Goal: Task Accomplishment & Management: Complete application form

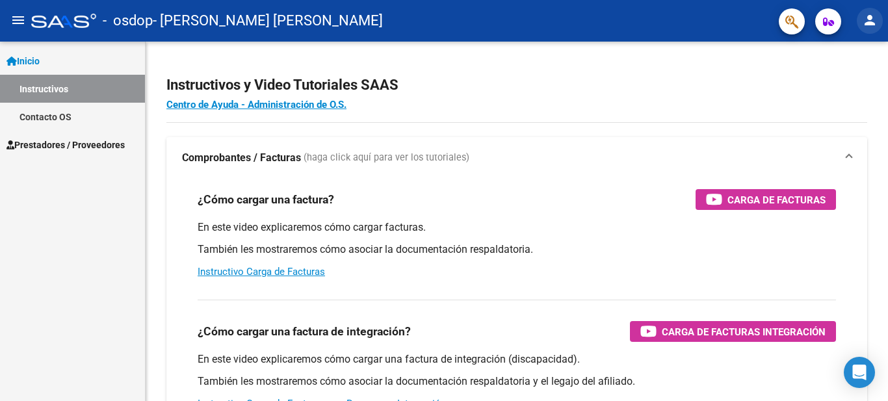
click at [868, 18] on mat-icon "person" at bounding box center [870, 20] width 16 height 16
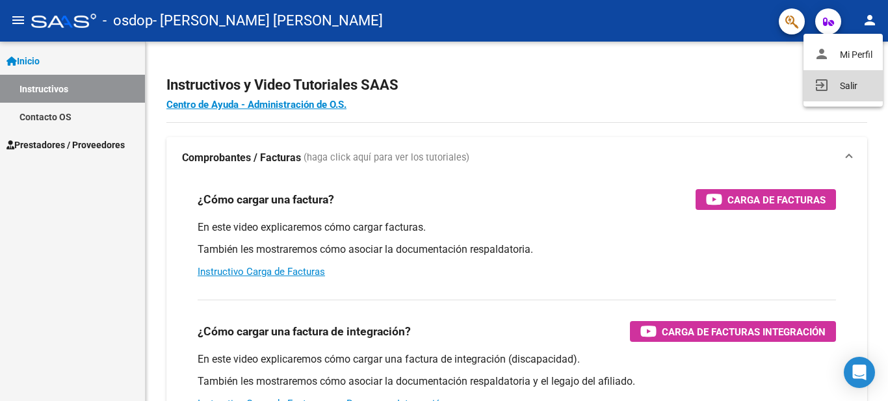
click at [832, 90] on button "exit_to_app Salir" at bounding box center [843, 85] width 79 height 31
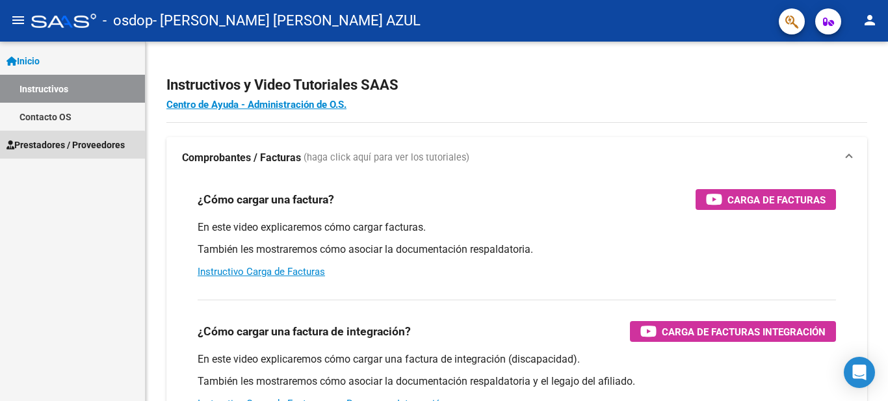
click at [56, 153] on link "Prestadores / Proveedores" at bounding box center [72, 145] width 145 height 28
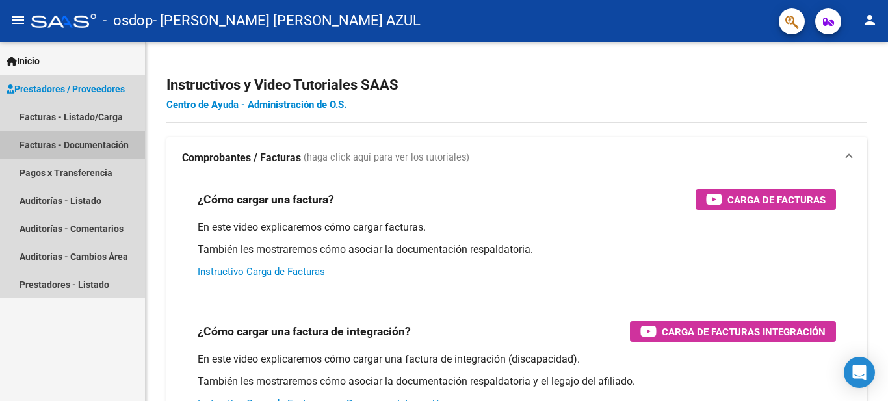
click at [63, 151] on link "Facturas - Documentación" at bounding box center [72, 145] width 145 height 28
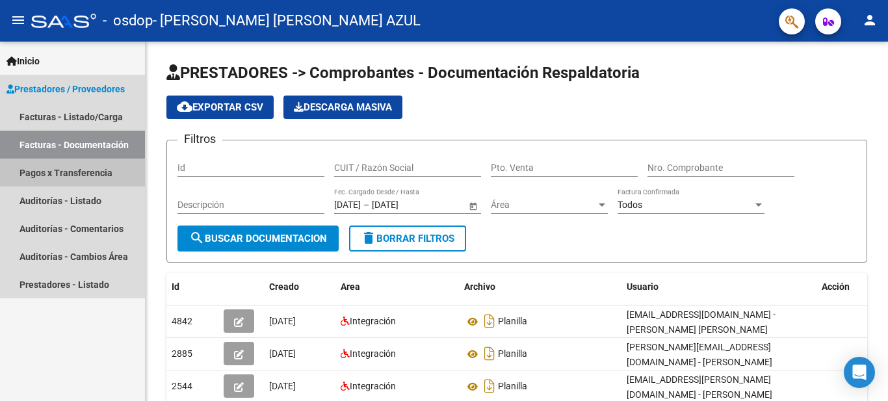
click at [66, 183] on link "Pagos x Transferencia" at bounding box center [72, 173] width 145 height 28
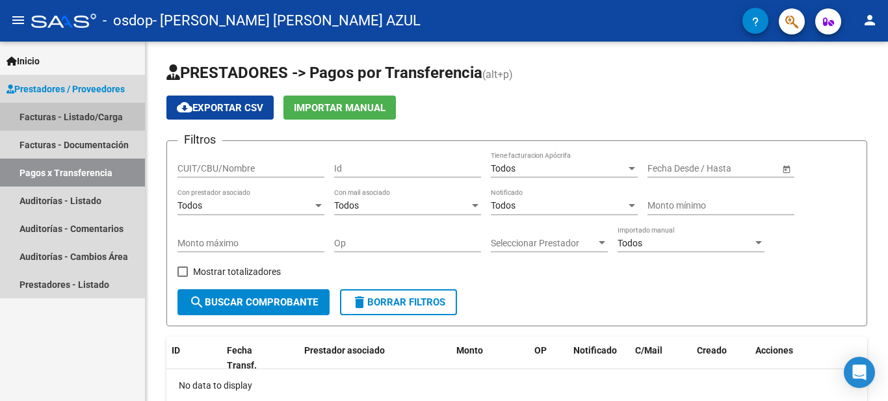
click at [86, 121] on link "Facturas - Listado/Carga" at bounding box center [72, 117] width 145 height 28
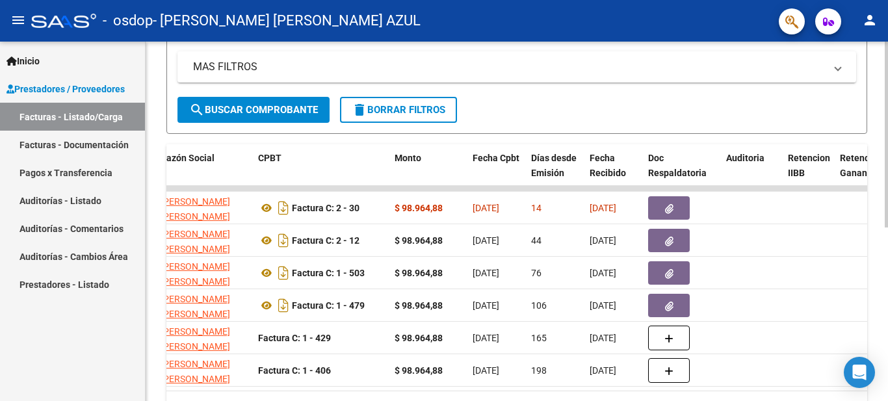
scroll to position [0, 381]
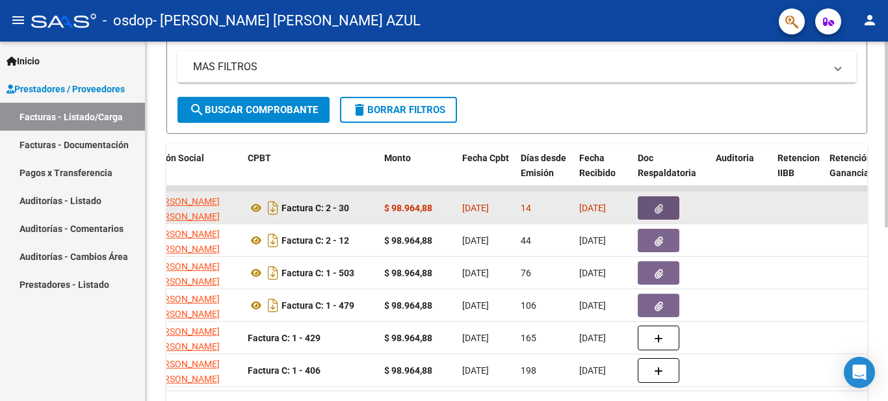
click at [672, 211] on button "button" at bounding box center [659, 207] width 42 height 23
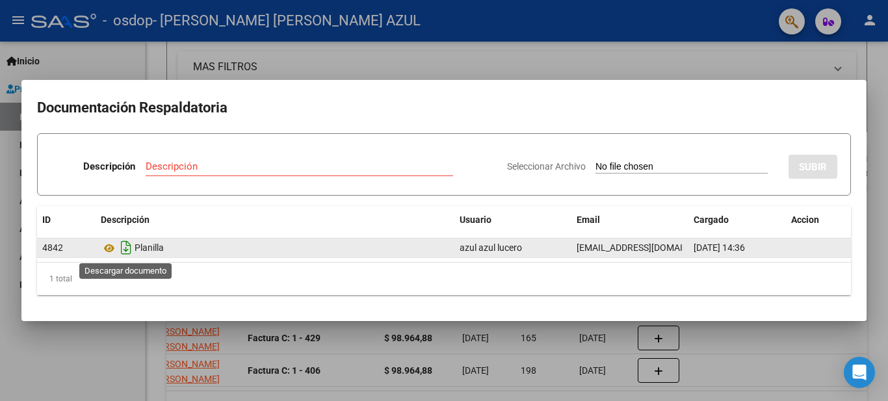
click at [123, 252] on icon "Descargar documento" at bounding box center [126, 247] width 17 height 21
click at [657, 154] on div "Seleccionar Archivo SUBIR" at bounding box center [672, 164] width 330 height 40
click at [607, 159] on div "Seleccionar Archivo SUBIR" at bounding box center [672, 164] width 330 height 40
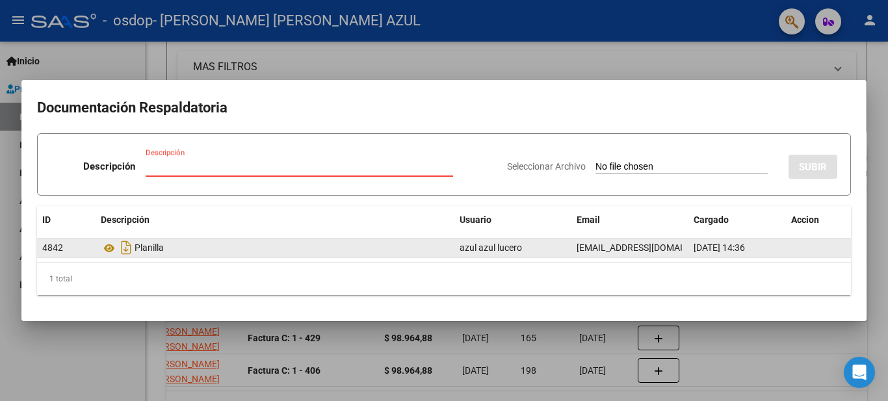
click at [219, 165] on input "Descripción" at bounding box center [300, 167] width 308 height 12
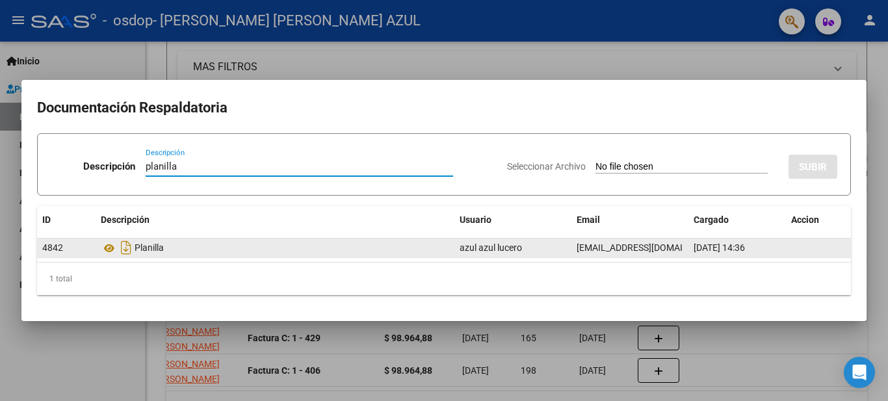
type input "planilla"
click at [633, 160] on div "Seleccionar Archivo SUBIR" at bounding box center [672, 164] width 330 height 40
click at [665, 174] on div "Seleccionar Archivo SUBIR" at bounding box center [672, 164] width 330 height 40
click at [537, 163] on span "Seleccionar Archivo" at bounding box center [546, 166] width 79 height 10
click at [596, 163] on input "Seleccionar Archivo" at bounding box center [682, 167] width 172 height 12
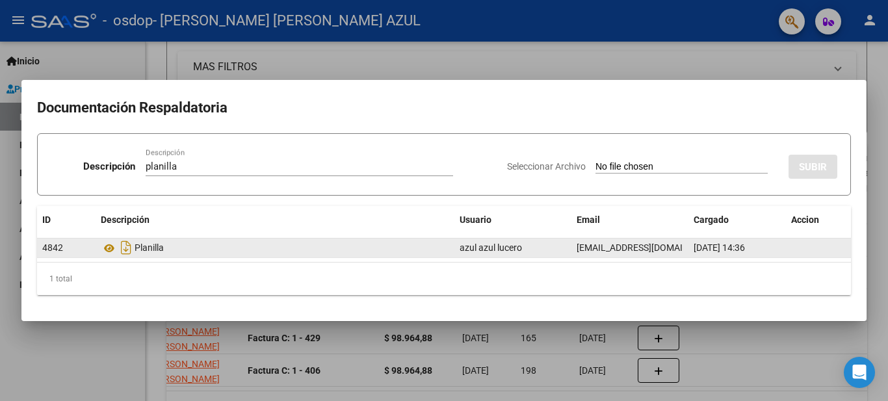
type input "C:\fakepath\To.pdf"
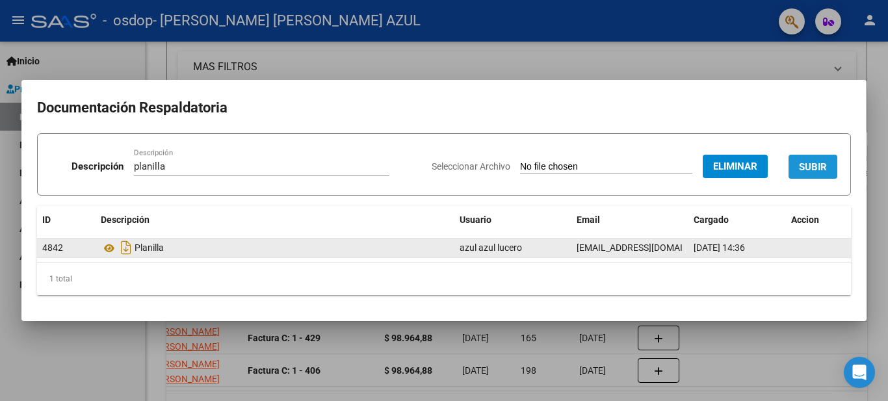
click at [819, 165] on span "SUBIR" at bounding box center [813, 167] width 28 height 12
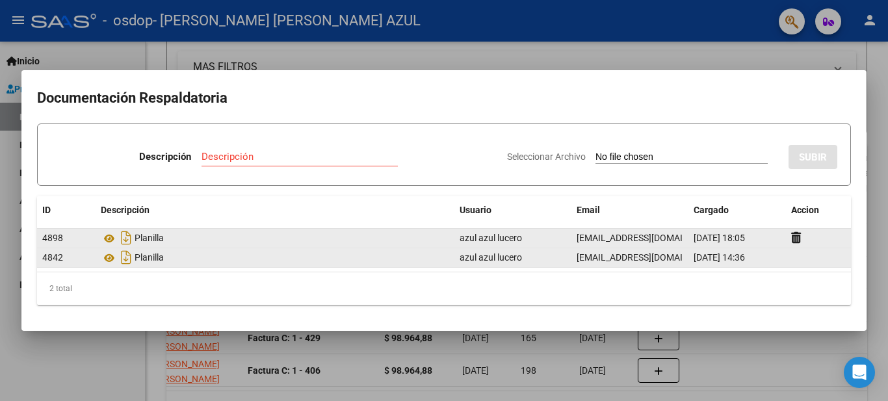
click at [72, 262] on div "4842" at bounding box center [66, 257] width 48 height 15
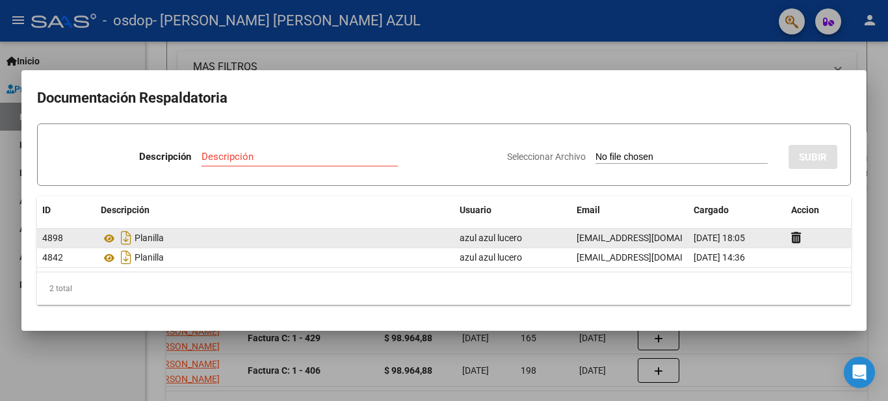
click at [729, 61] on div at bounding box center [444, 200] width 888 height 401
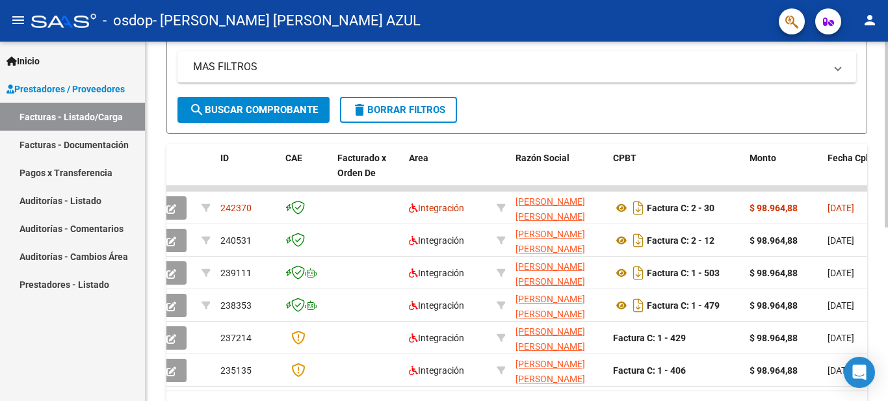
scroll to position [0, 0]
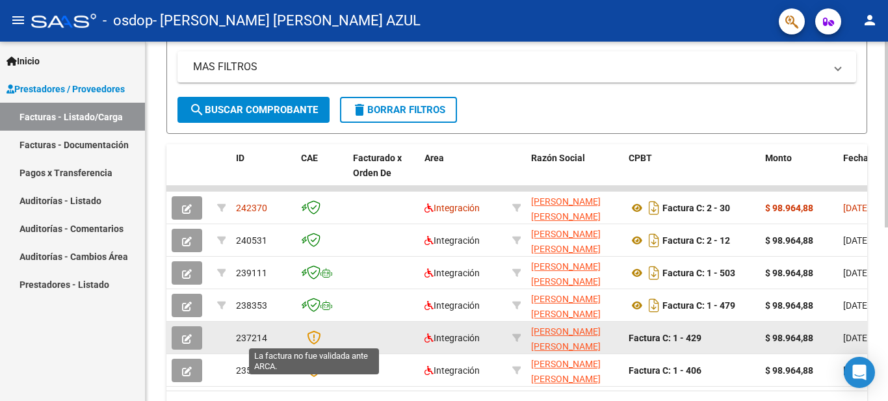
click at [313, 335] on icon at bounding box center [314, 337] width 14 height 14
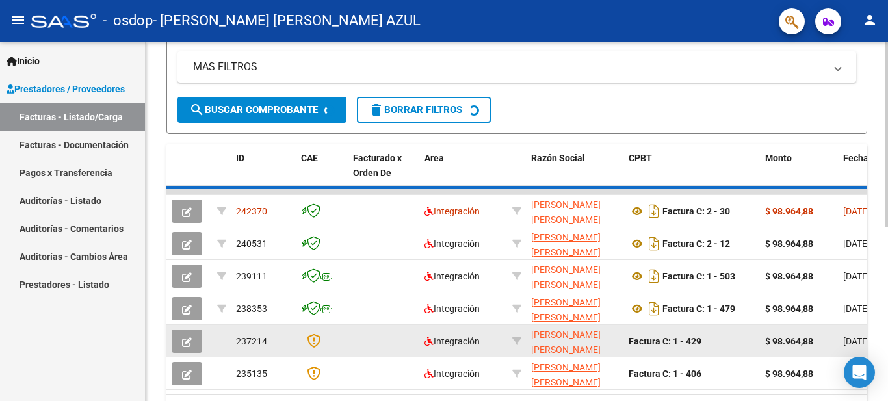
scroll to position [152, 0]
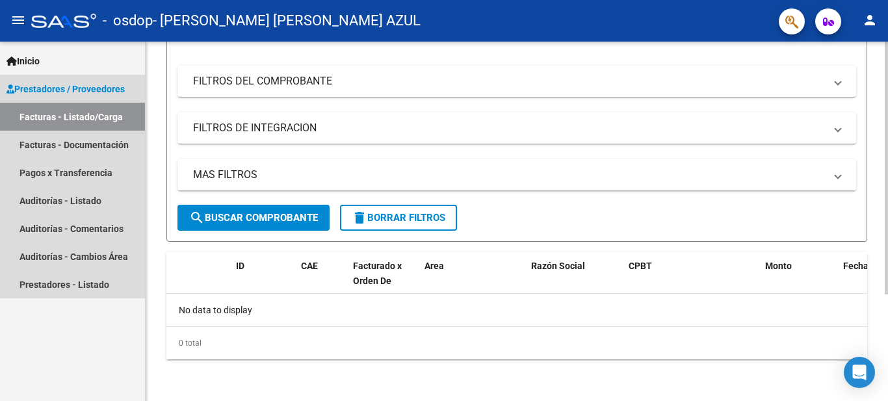
click at [89, 118] on link "Facturas - Listado/Carga" at bounding box center [72, 117] width 145 height 28
click at [75, 145] on link "Facturas - Documentación" at bounding box center [72, 145] width 145 height 28
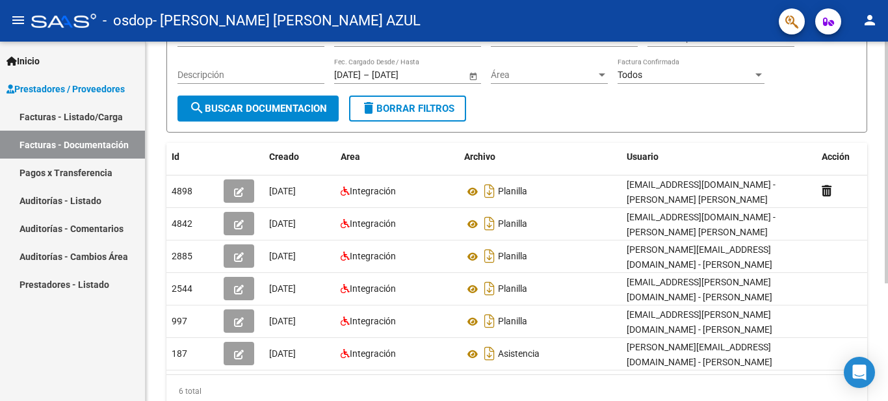
scroll to position [0, 14]
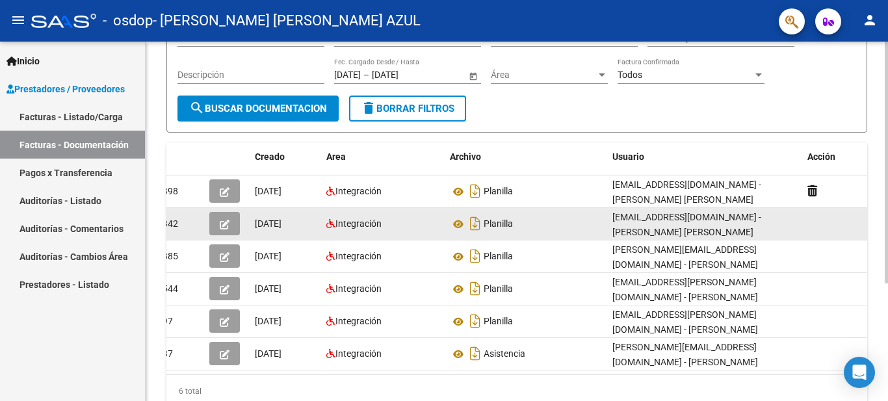
click at [280, 232] on datatable-body-cell "[DATE]" at bounding box center [286, 224] width 72 height 32
click at [223, 222] on icon "button" at bounding box center [225, 225] width 10 height 10
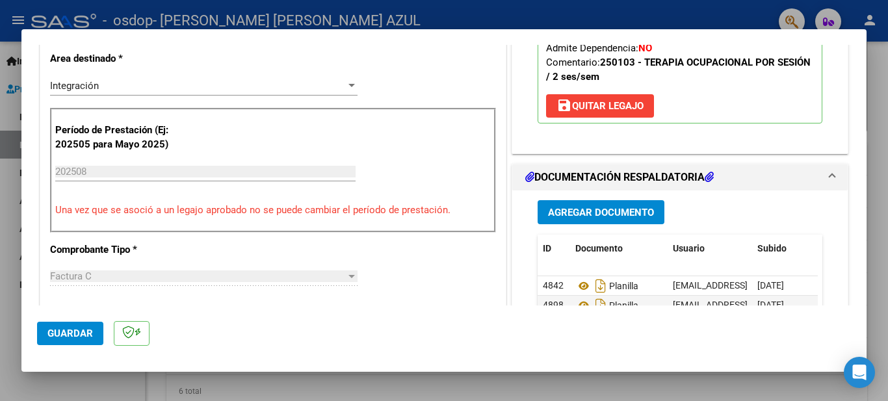
scroll to position [325, 0]
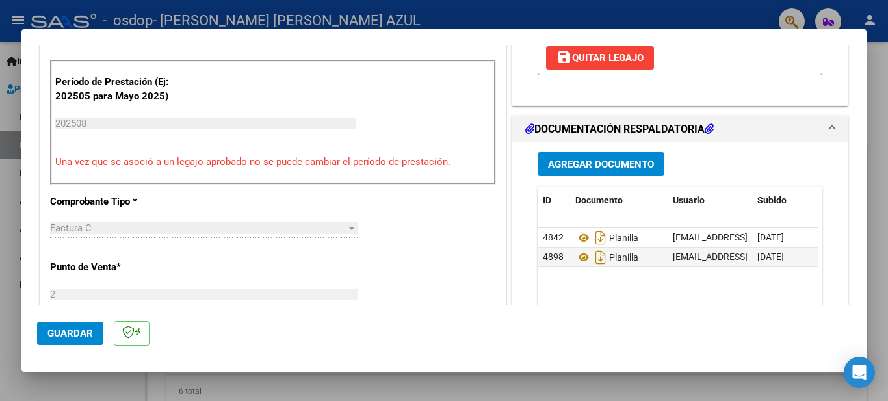
click at [594, 388] on div at bounding box center [444, 200] width 888 height 401
type input "$ 0,00"
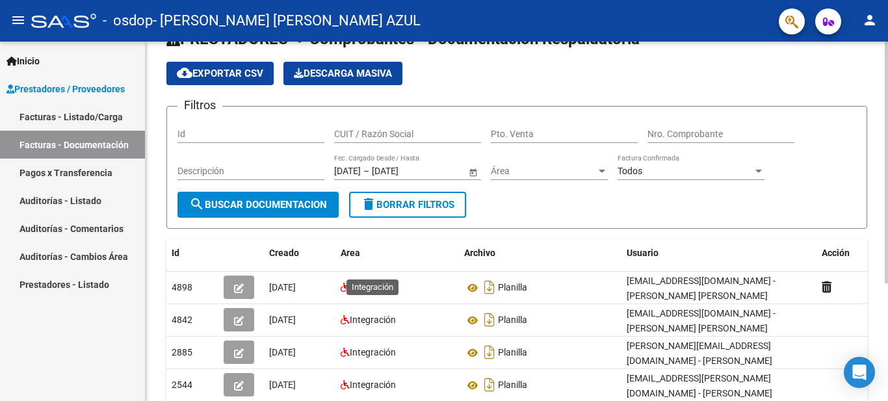
scroll to position [0, 0]
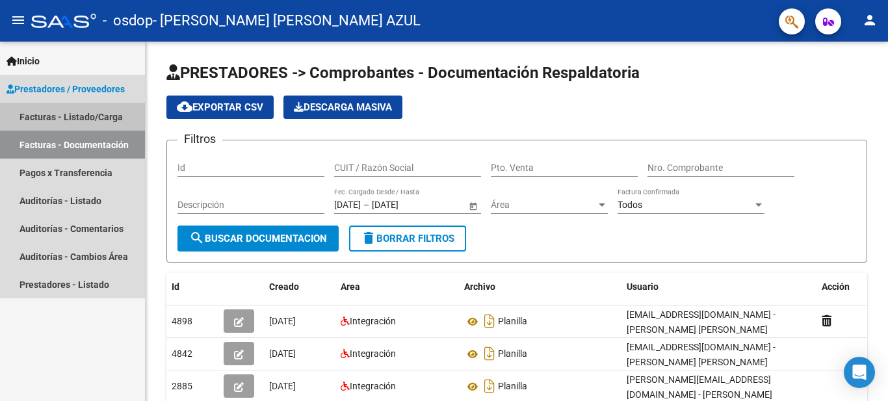
click at [104, 122] on link "Facturas - Listado/Carga" at bounding box center [72, 117] width 145 height 28
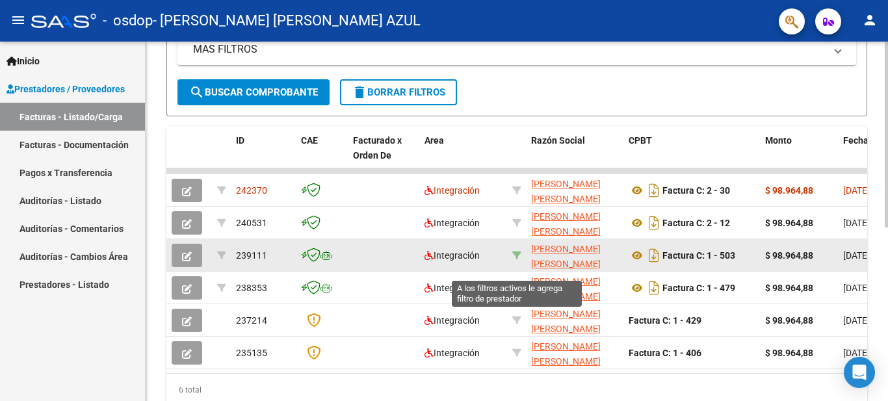
scroll to position [325, 0]
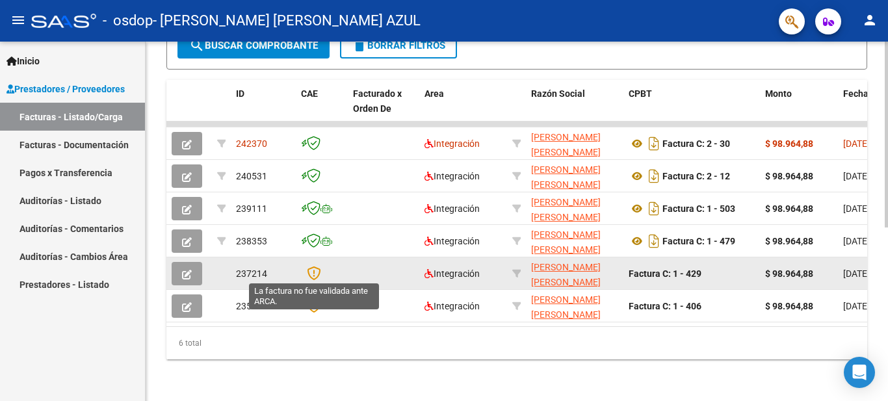
click at [313, 269] on icon at bounding box center [314, 273] width 14 height 14
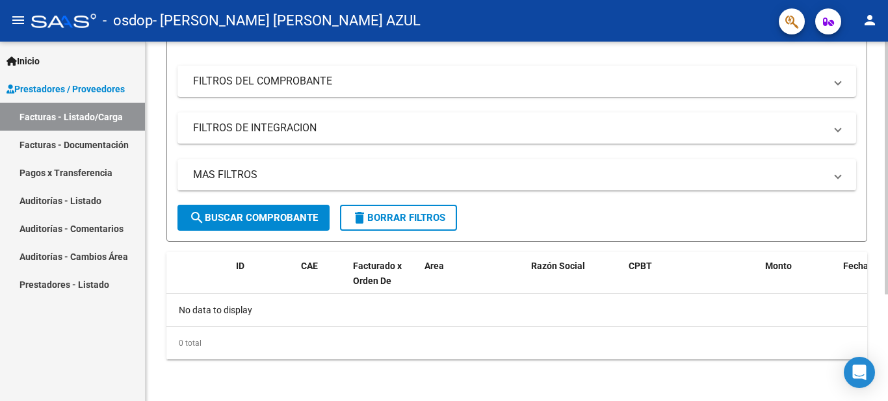
scroll to position [152, 0]
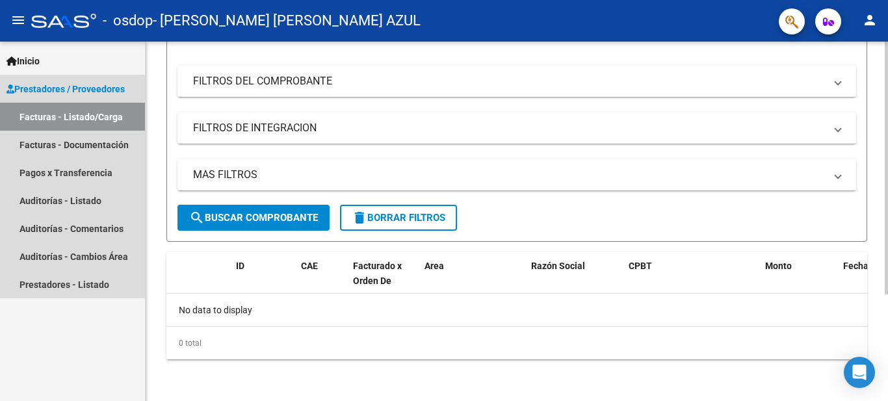
click at [60, 123] on link "Facturas - Listado/Carga" at bounding box center [72, 117] width 145 height 28
click at [88, 146] on link "Facturas - Documentación" at bounding box center [72, 145] width 145 height 28
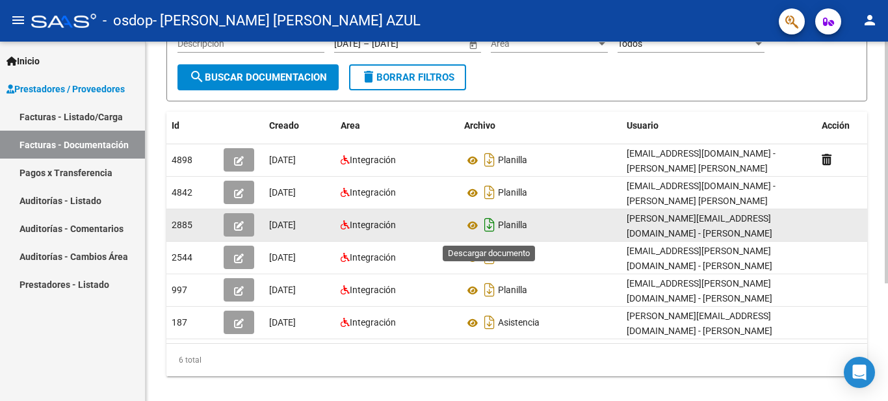
scroll to position [176, 0]
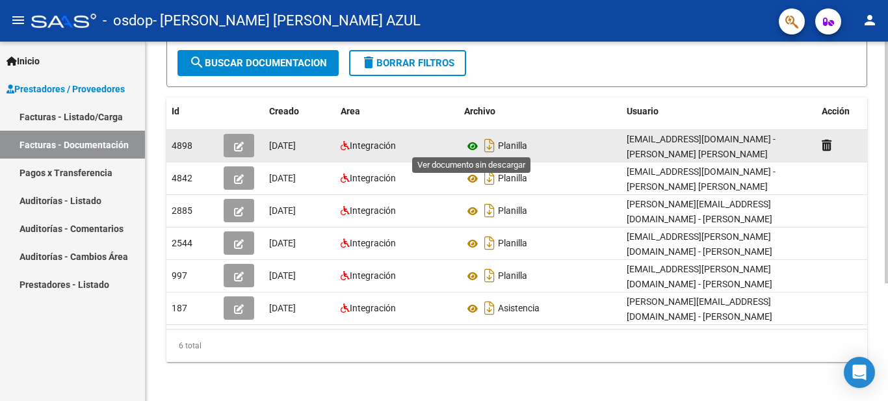
click at [474, 145] on icon at bounding box center [472, 147] width 17 height 16
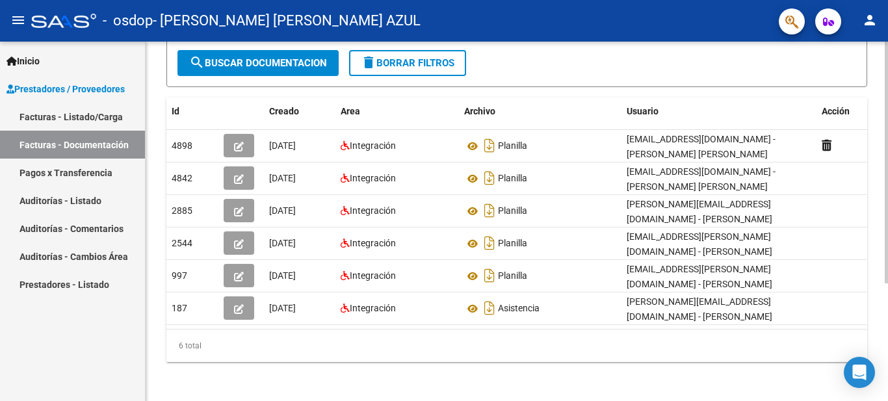
scroll to position [0, 14]
